Goal: Task Accomplishment & Management: Use online tool/utility

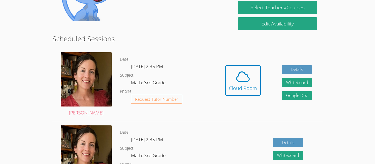
scroll to position [120, 0]
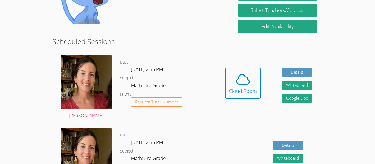
click at [244, 84] on icon at bounding box center [242, 80] width 13 height 10
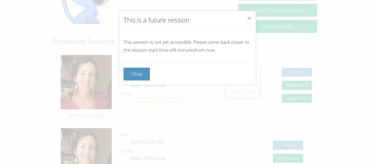
scroll to position [119, 0]
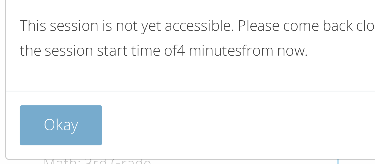
click at [137, 78] on button "Okay" at bounding box center [136, 74] width 26 height 13
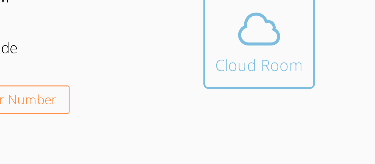
click at [241, 91] on div "Cloud Room" at bounding box center [243, 92] width 28 height 8
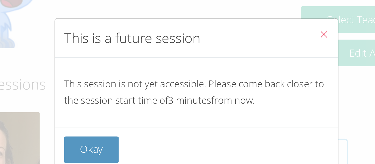
scroll to position [118, 0]
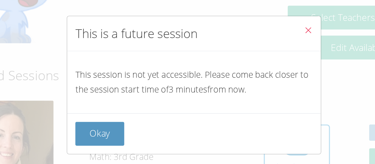
click at [248, 20] on icon "Close" at bounding box center [249, 18] width 5 height 5
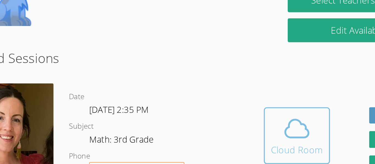
click at [250, 89] on div "Cloud Room" at bounding box center [243, 92] width 28 height 8
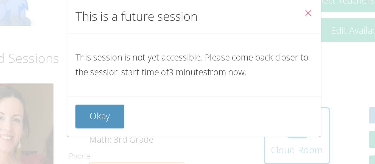
click at [246, 91] on div "This is a future session This session is not yet accessible. Please come back c…" at bounding box center [187, 82] width 375 height 164
click at [249, 20] on icon "Close" at bounding box center [249, 18] width 5 height 5
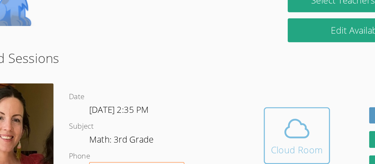
click at [245, 89] on div "Cloud Room" at bounding box center [243, 92] width 28 height 8
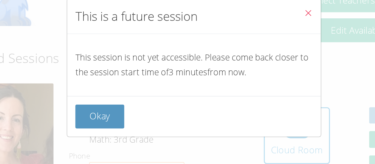
click at [251, 20] on icon "Close" at bounding box center [249, 18] width 5 height 5
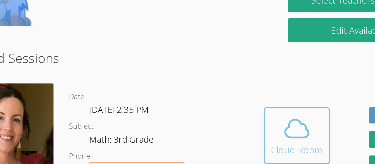
click at [244, 90] on div "Cloud Room" at bounding box center [243, 92] width 28 height 8
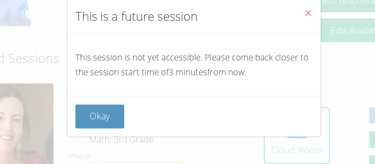
click at [251, 22] on button "Close" at bounding box center [248, 19] width 13 height 17
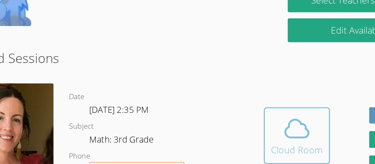
click at [237, 85] on icon at bounding box center [242, 81] width 13 height 10
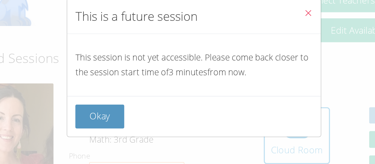
click at [251, 21] on button "Close" at bounding box center [248, 19] width 13 height 17
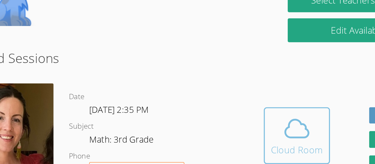
click at [245, 87] on icon at bounding box center [242, 80] width 15 height 15
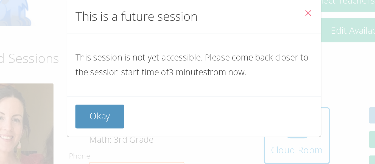
click at [252, 19] on button "Close" at bounding box center [248, 19] width 13 height 17
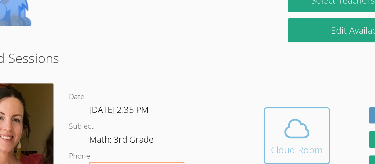
click at [239, 84] on icon at bounding box center [242, 80] width 15 height 15
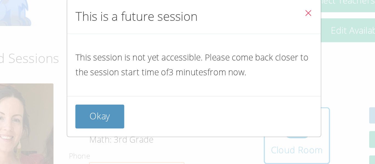
click at [248, 20] on icon "Close" at bounding box center [249, 18] width 5 height 5
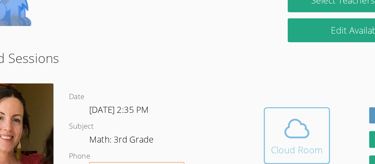
click at [251, 80] on span at bounding box center [243, 80] width 28 height 15
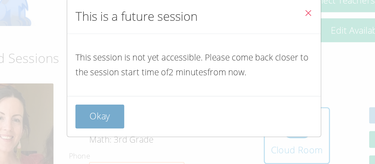
click at [139, 76] on button "Okay" at bounding box center [136, 74] width 26 height 13
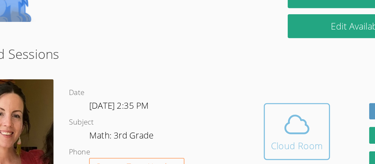
click at [246, 69] on button "Cloud Room" at bounding box center [243, 84] width 36 height 31
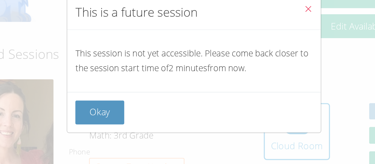
click at [249, 20] on icon "Close" at bounding box center [249, 18] width 5 height 5
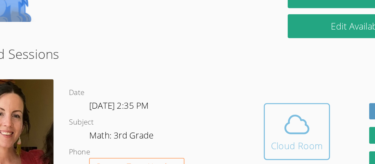
click at [248, 95] on div "Cloud Room" at bounding box center [243, 92] width 28 height 8
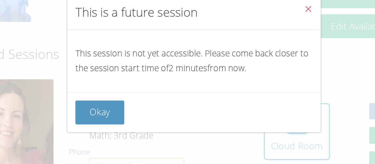
click at [243, 19] on button "Close" at bounding box center [248, 19] width 13 height 17
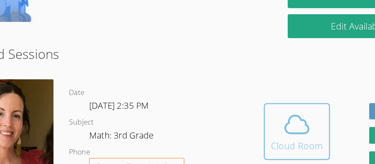
click at [241, 81] on icon at bounding box center [242, 80] width 15 height 15
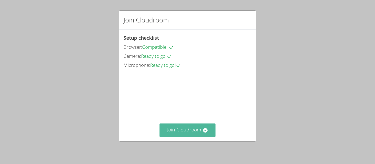
click at [189, 126] on button "Join Cloudroom" at bounding box center [187, 130] width 56 height 13
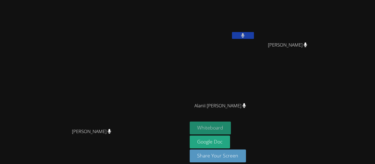
click at [231, 132] on button "Whiteboard" at bounding box center [210, 128] width 41 height 13
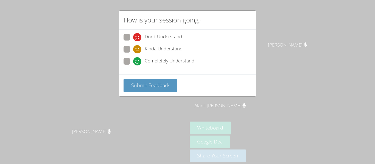
click at [123, 61] on div "Don't Understand Kinda Understand Completely Understand" at bounding box center [187, 52] width 137 height 45
click at [133, 53] on span at bounding box center [133, 53] width 0 height 0
click at [133, 46] on input "Kinda Understand" at bounding box center [135, 48] width 5 height 5
radio input "true"
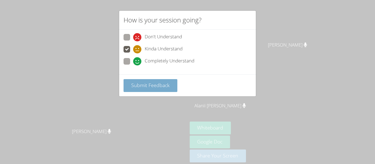
click at [132, 81] on button "Submit Feedback" at bounding box center [150, 85] width 54 height 13
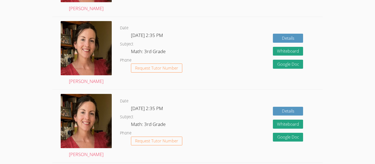
scroll to position [207, 0]
